Goal: Transaction & Acquisition: Purchase product/service

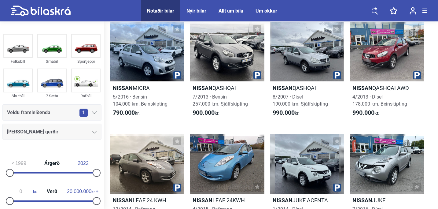
scroll to position [31, 0]
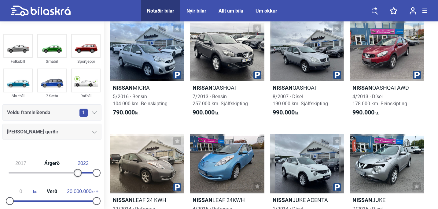
type input "2018"
drag, startPoint x: 9, startPoint y: 173, endPoint x: 78, endPoint y: 173, distance: 68.8
click at [78, 173] on div at bounding box center [82, 173] width 8 height 8
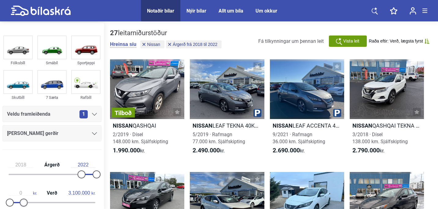
type input "3.000.000"
drag, startPoint x: 94, startPoint y: 201, endPoint x: 22, endPoint y: 199, distance: 72.2
click at [22, 199] on div at bounding box center [23, 203] width 8 height 8
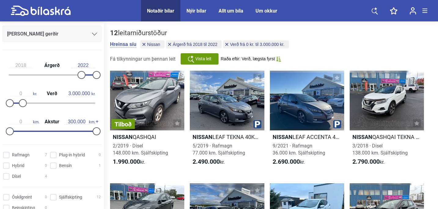
scroll to position [110, 0]
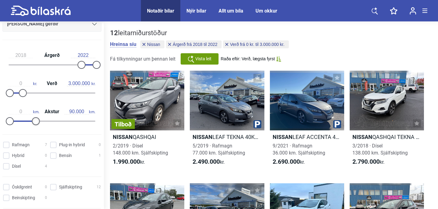
type input "100.000"
drag, startPoint x: 95, startPoint y: 122, endPoint x: 37, endPoint y: 119, distance: 57.6
click at [37, 119] on div at bounding box center [36, 121] width 8 height 8
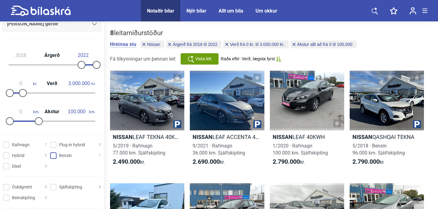
click at [54, 157] on input "Bensín 1" at bounding box center [76, 156] width 51 height 6
checkbox input "true"
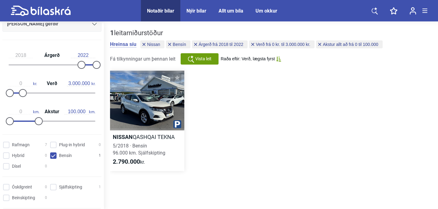
click at [151, 107] on div at bounding box center [147, 101] width 74 height 60
